Goal: Task Accomplishment & Management: Complete application form

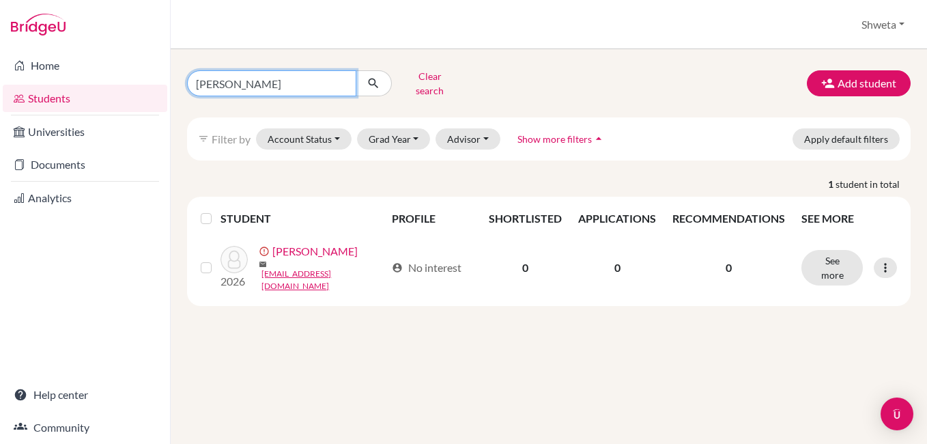
drag, startPoint x: 261, startPoint y: 82, endPoint x: 154, endPoint y: 85, distance: 107.2
click at [136, 81] on div "Home Students Universities Documents Analytics Help center Community Students o…" at bounding box center [463, 222] width 927 height 444
click at [235, 81] on input "[PERSON_NAME]" at bounding box center [271, 83] width 169 height 26
type input "[PERSON_NAME]"
click button "submit" at bounding box center [374, 83] width 36 height 26
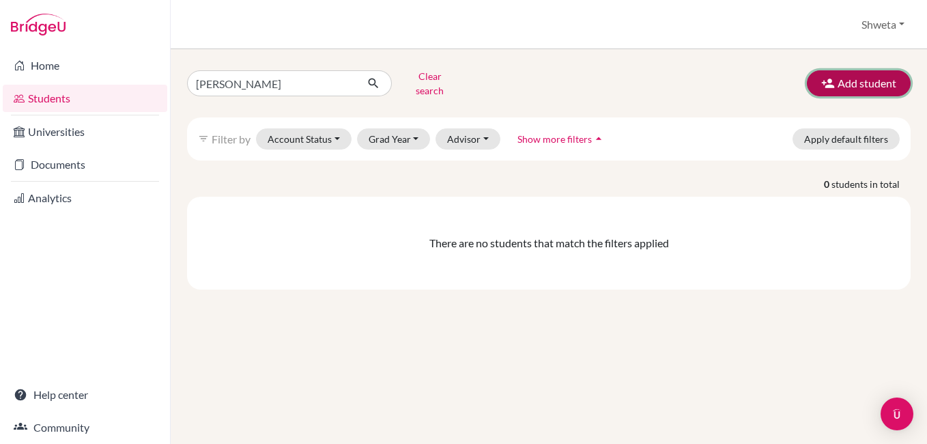
click at [858, 86] on button "Add student" at bounding box center [859, 83] width 104 height 26
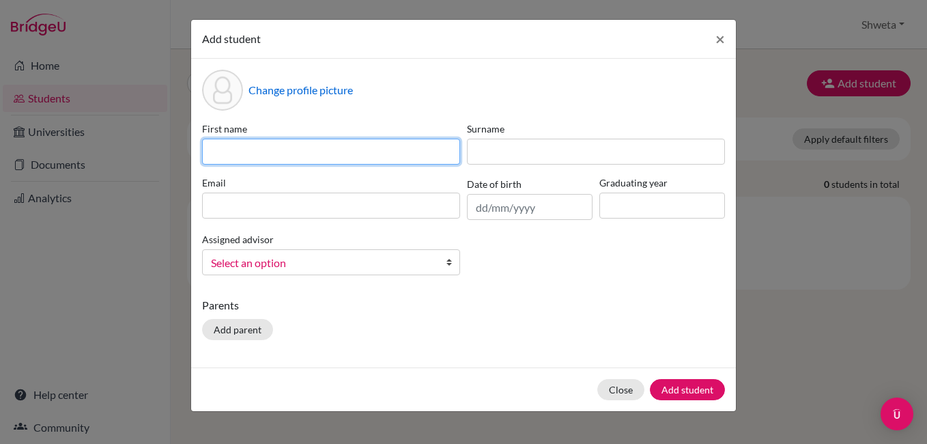
click at [314, 148] on input at bounding box center [331, 152] width 258 height 26
type input "Aryan"
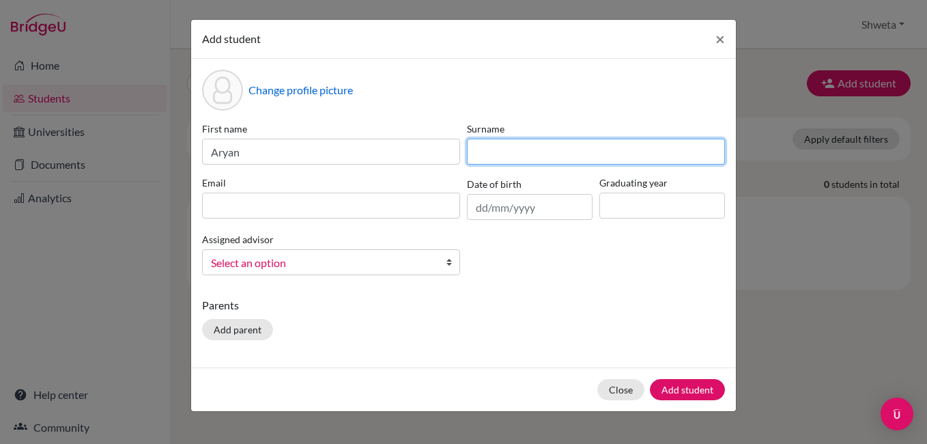
click at [526, 148] on input at bounding box center [596, 152] width 258 height 26
click at [489, 156] on input "Samaal" at bounding box center [596, 152] width 258 height 26
click at [509, 149] on input "Saamaal" at bounding box center [596, 152] width 258 height 26
type input "Saamal"
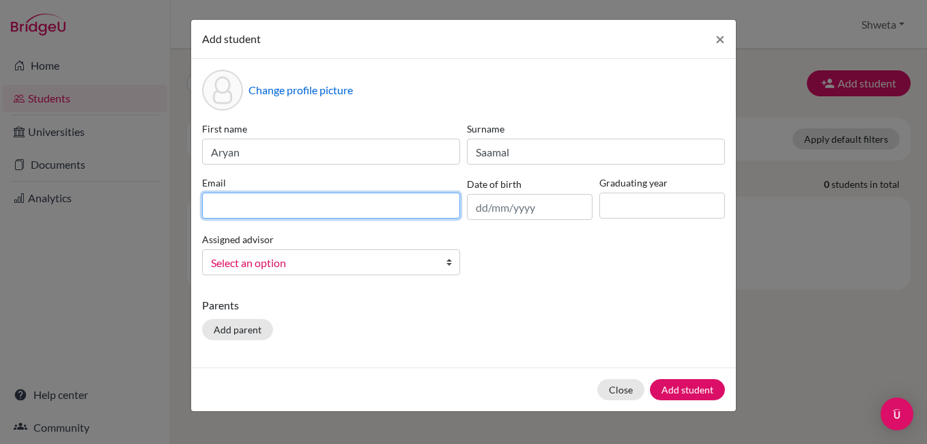
drag, startPoint x: 272, startPoint y: 208, endPoint x: 285, endPoint y: 208, distance: 12.3
click at [272, 208] on input at bounding box center [331, 206] width 258 height 26
click at [270, 209] on input at bounding box center [331, 206] width 258 height 26
click at [276, 208] on input "aryansaamal" at bounding box center [331, 206] width 258 height 26
type input "aryansaamal5@gmail.com"
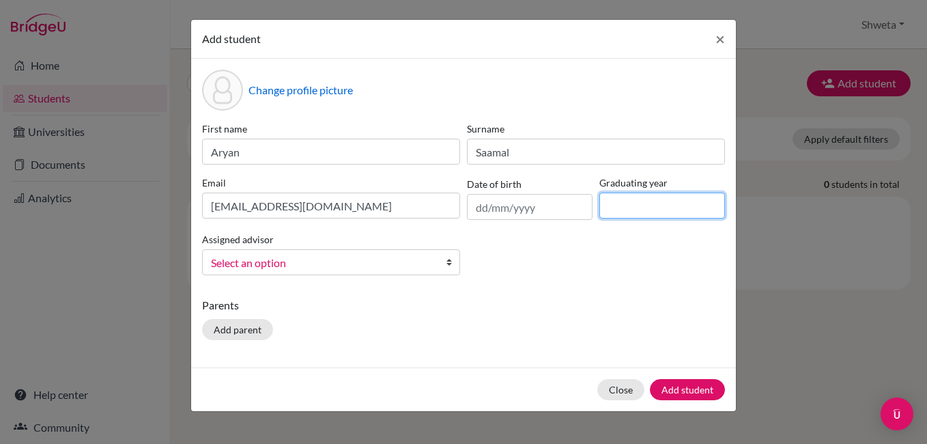
drag, startPoint x: 608, startPoint y: 199, endPoint x: 623, endPoint y: 203, distance: 14.9
click at [615, 201] on input at bounding box center [663, 206] width 126 height 26
click at [628, 204] on input "2025" at bounding box center [663, 206] width 126 height 26
drag, startPoint x: 628, startPoint y: 206, endPoint x: 647, endPoint y: 206, distance: 19.1
click at [647, 206] on input "2025" at bounding box center [663, 206] width 126 height 26
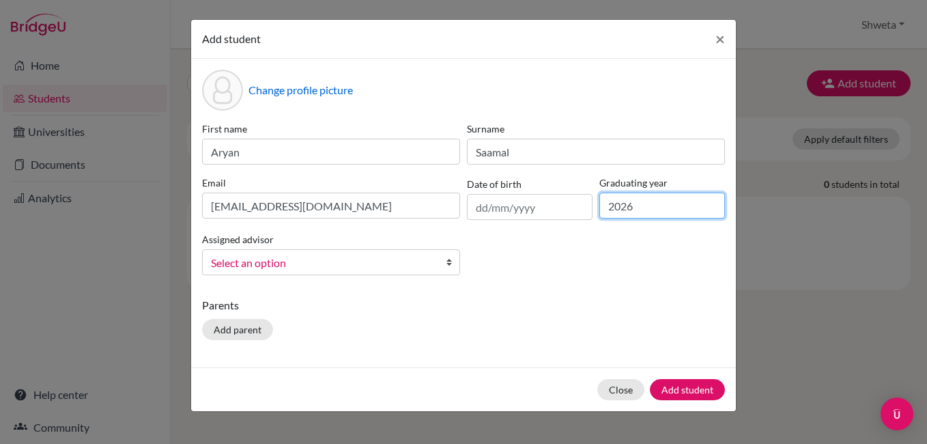
type input "2026"
click at [267, 258] on span "Select an option" at bounding box center [322, 263] width 223 height 18
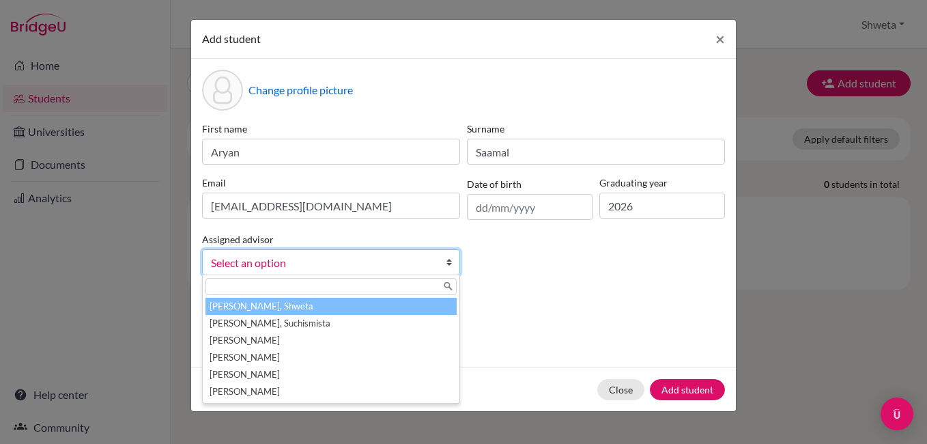
click at [268, 309] on li "Chhotray, Shweta" at bounding box center [331, 306] width 251 height 17
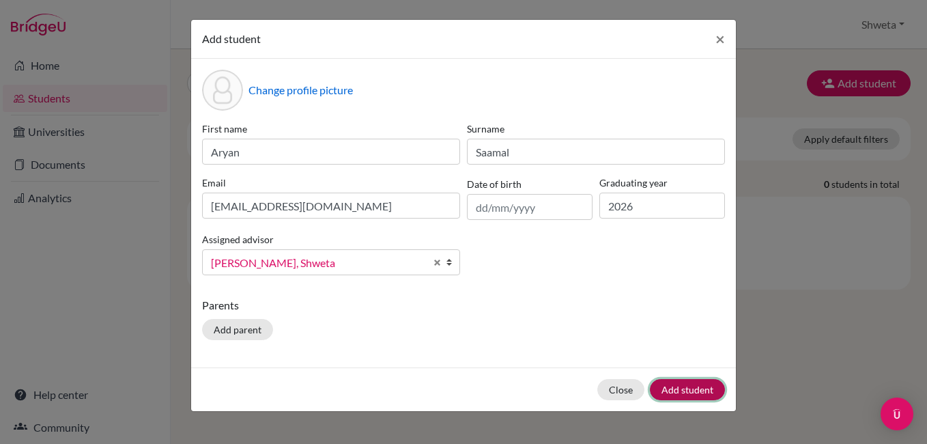
click at [693, 393] on button "Add student" at bounding box center [687, 389] width 75 height 21
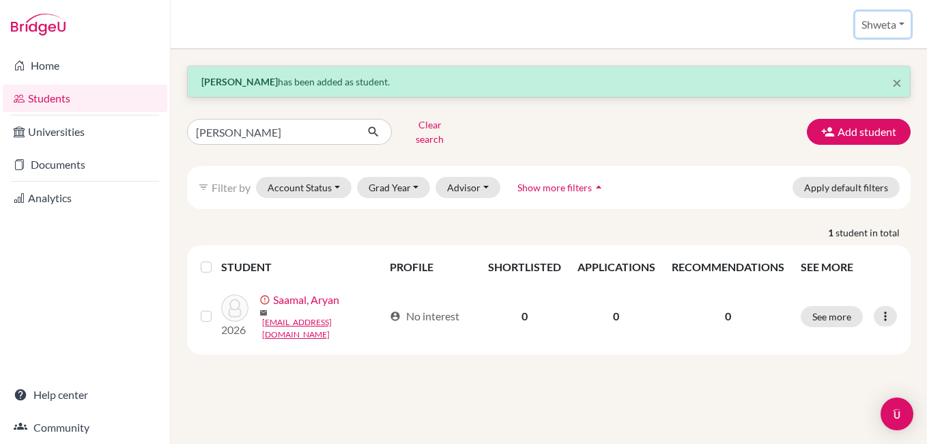
click at [875, 27] on button "Shweta" at bounding box center [883, 25] width 55 height 26
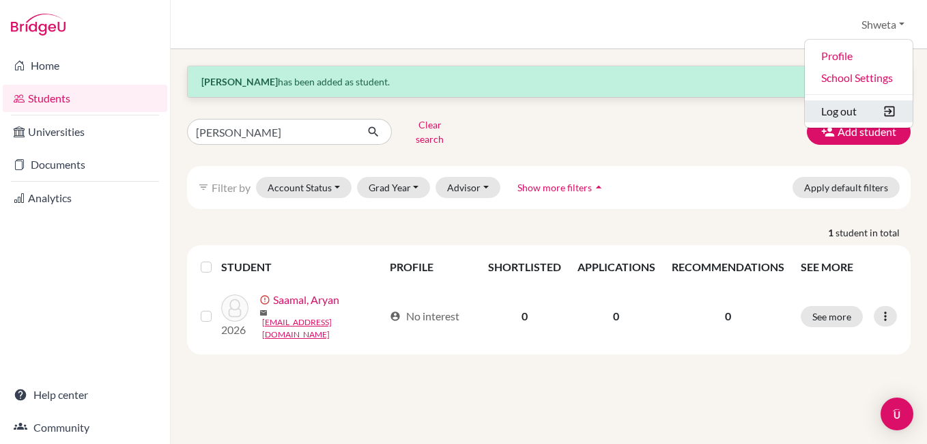
click at [847, 110] on button "Log out" at bounding box center [859, 111] width 108 height 22
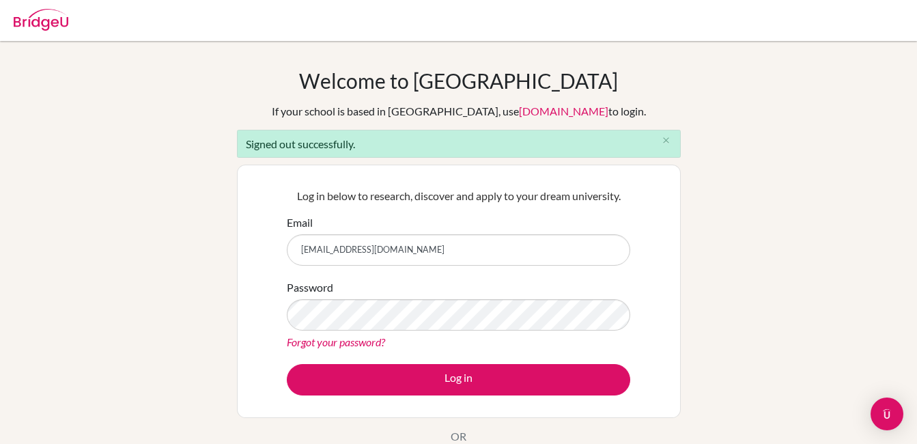
drag, startPoint x: 465, startPoint y: 254, endPoint x: 221, endPoint y: 264, distance: 244.0
click at [221, 264] on div "Welcome to [GEOGRAPHIC_DATA] If your school is based in [GEOGRAPHIC_DATA], use …" at bounding box center [458, 308] width 917 height 481
type input "[PERSON_NAME][EMAIL_ADDRESS][DOMAIN_NAME]"
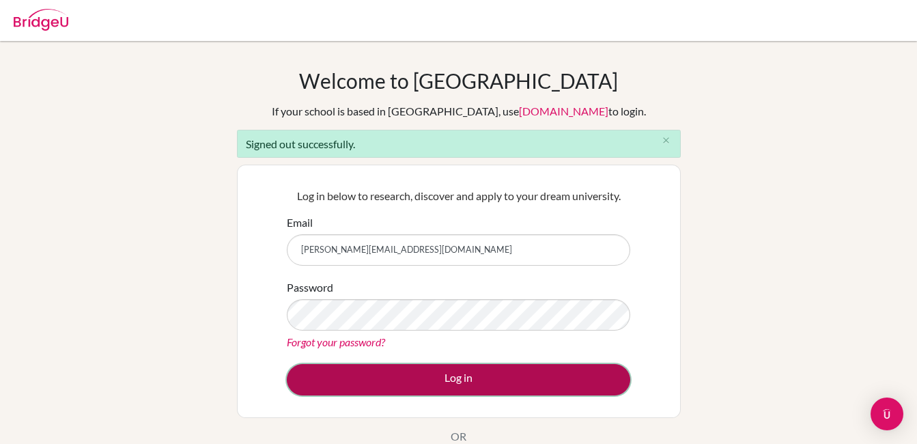
click at [455, 376] on button "Log in" at bounding box center [458, 379] width 343 height 31
